Goal: Task Accomplishment & Management: Use online tool/utility

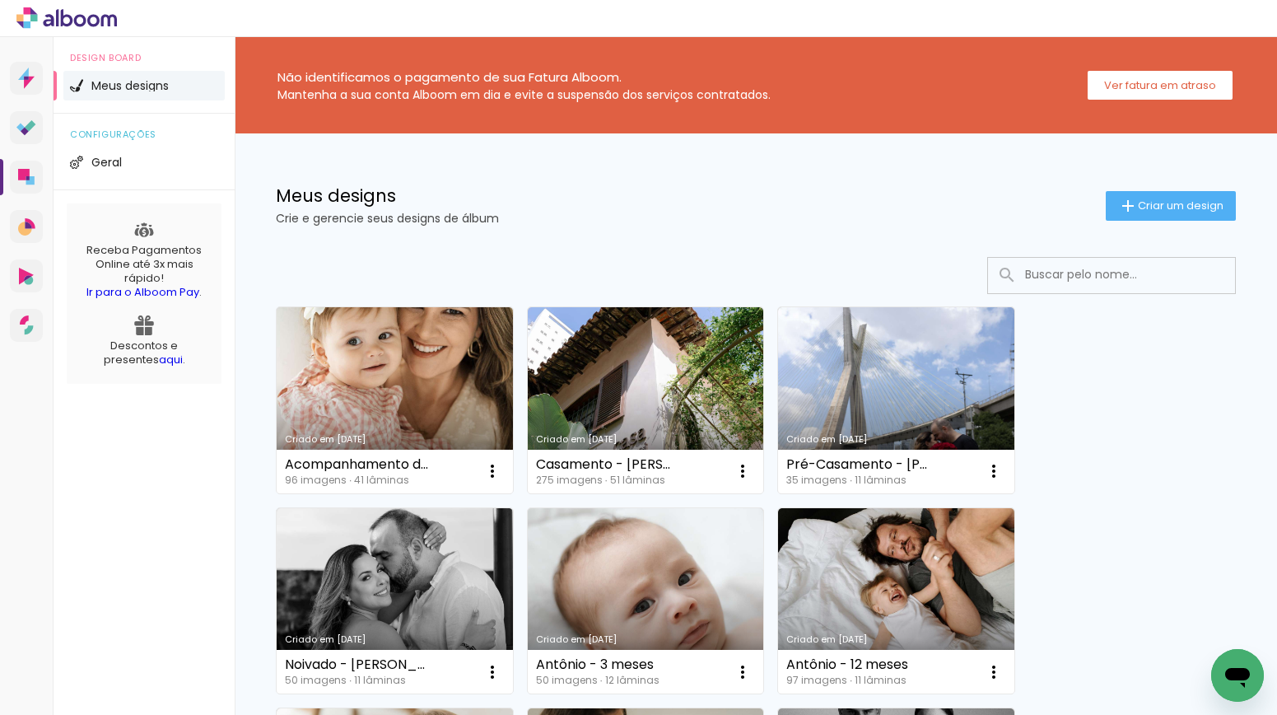
click at [609, 211] on div "Meus designs Crie e gerencie seus designs de álbum" at bounding box center [691, 205] width 830 height 37
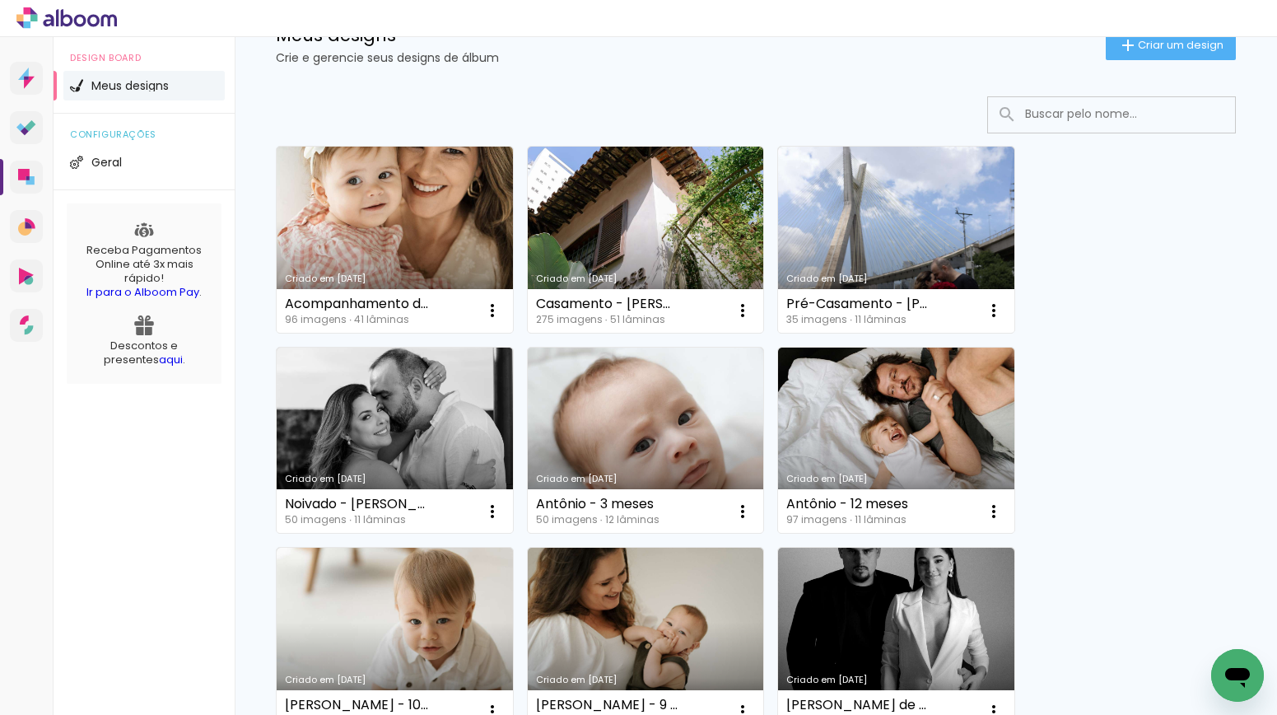
scroll to position [167, 0]
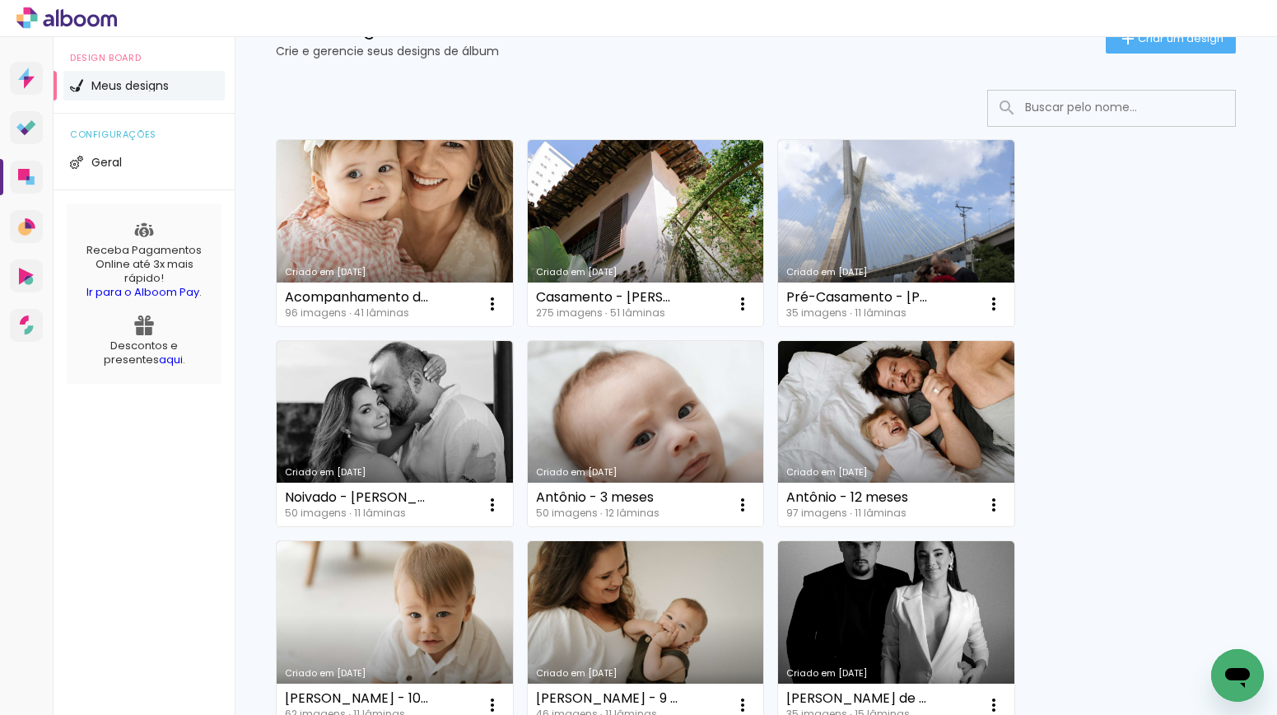
click at [1114, 114] on input at bounding box center [1134, 108] width 235 height 34
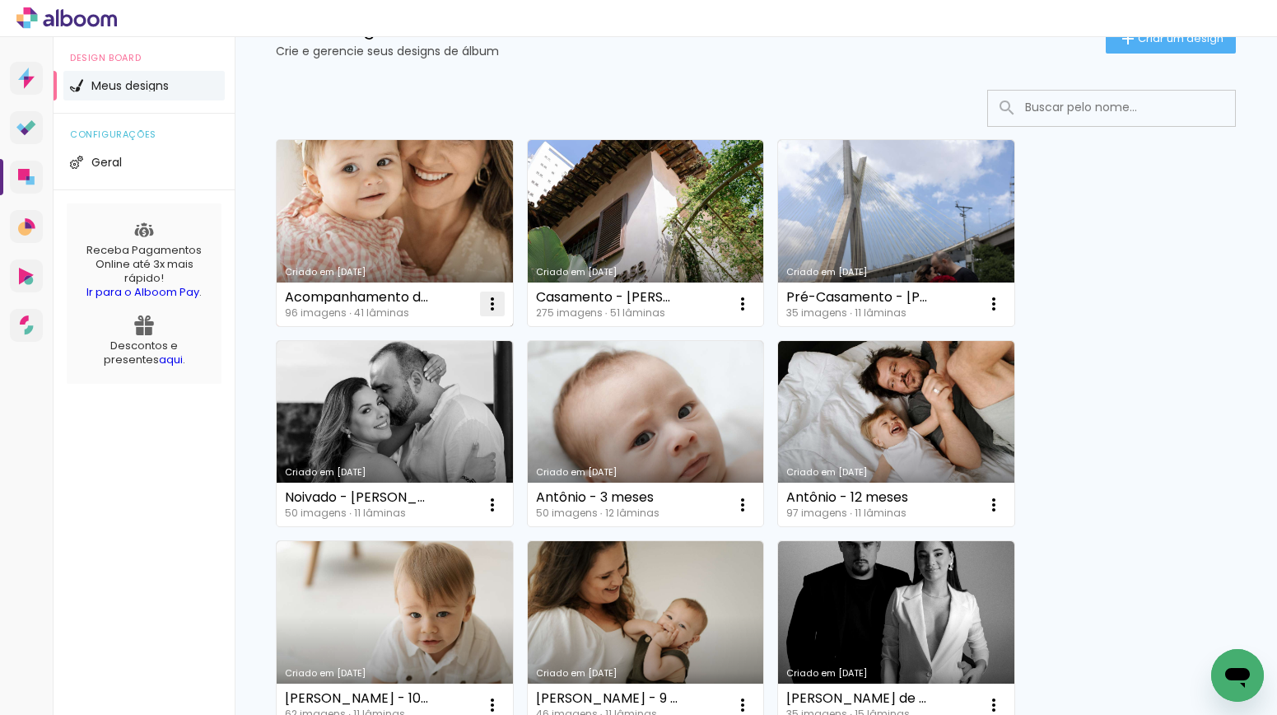
click at [497, 305] on iron-icon at bounding box center [493, 304] width 20 height 20
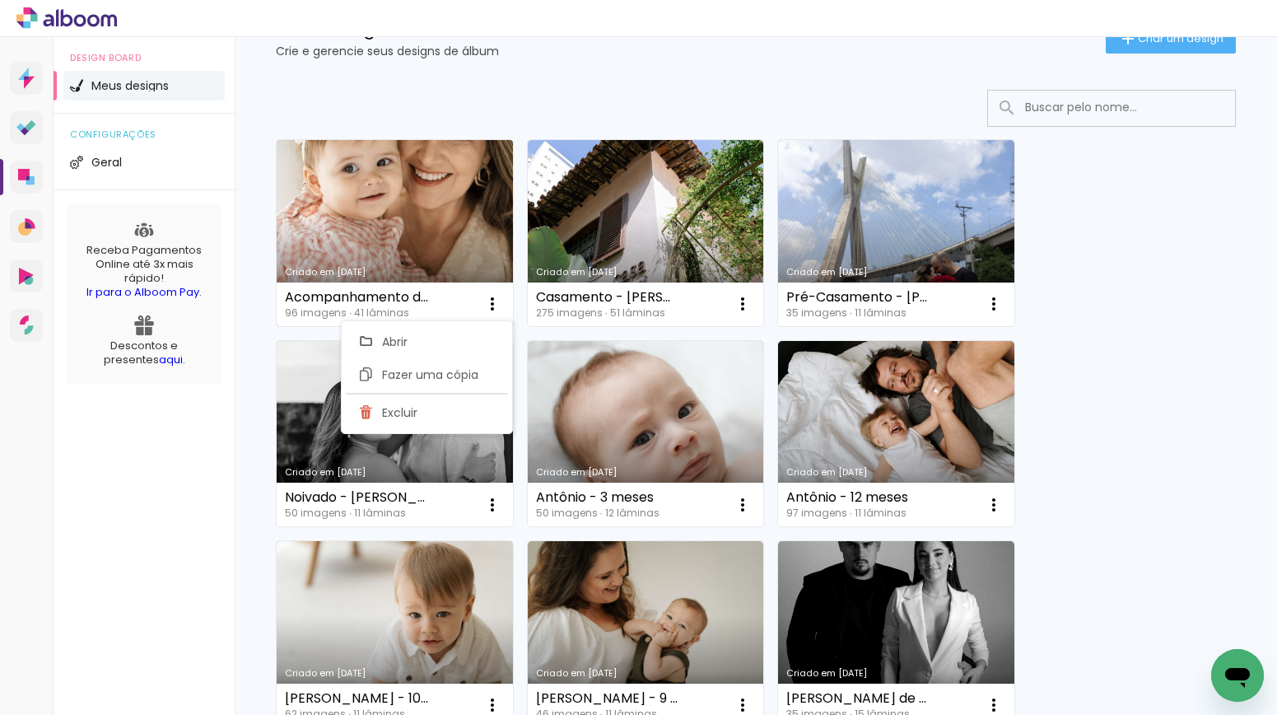
click at [458, 225] on link "Criado em [DATE]" at bounding box center [395, 233] width 236 height 186
